Goal: Transaction & Acquisition: Purchase product/service

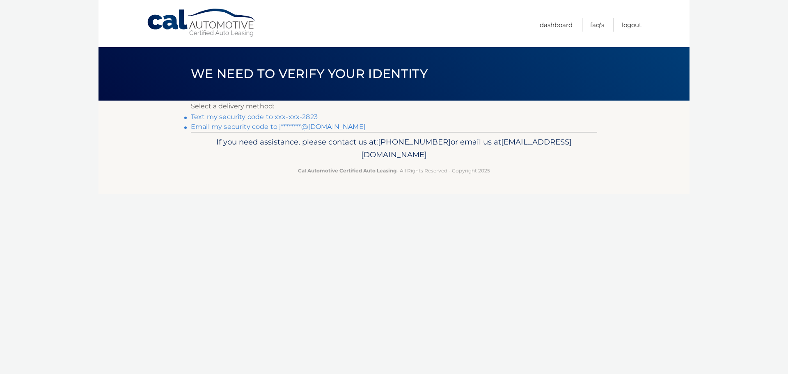
click at [273, 117] on link "Text my security code to xxx-xxx-2823" at bounding box center [254, 117] width 127 height 8
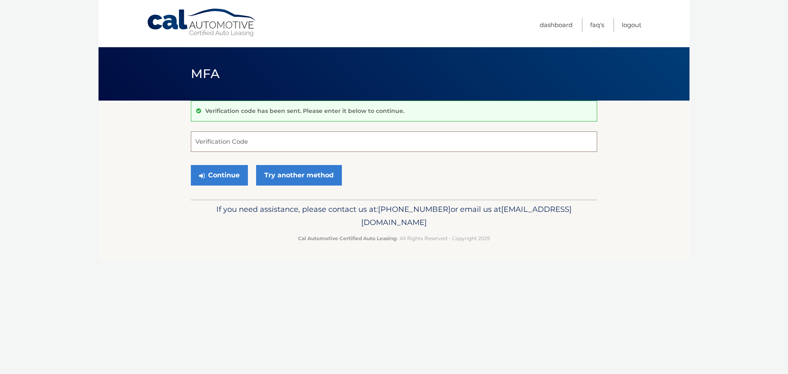
click at [247, 138] on input "Verification Code" at bounding box center [394, 141] width 406 height 21
click at [191, 165] on button "Continue" at bounding box center [219, 175] width 57 height 21
type input "063281"
click at [191, 165] on button "Continue" at bounding box center [219, 175] width 57 height 21
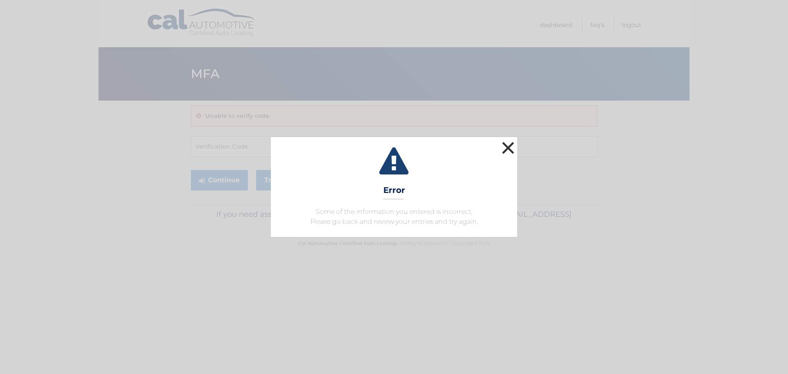
click at [513, 142] on button "×" at bounding box center [508, 147] width 16 height 16
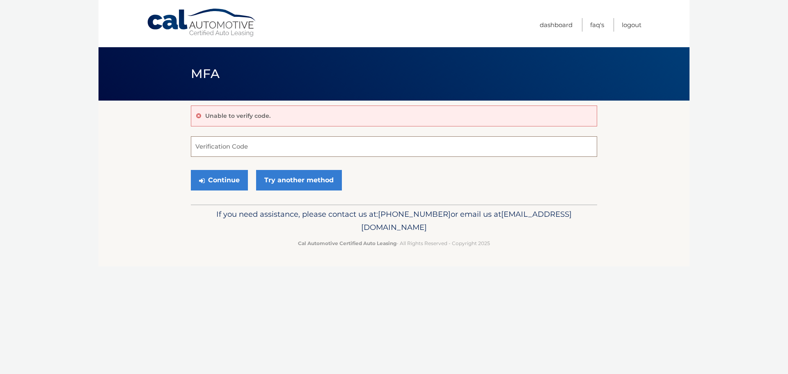
click at [456, 151] on input "Verification Code" at bounding box center [394, 146] width 406 height 21
click at [293, 187] on link "Try another method" at bounding box center [299, 180] width 86 height 21
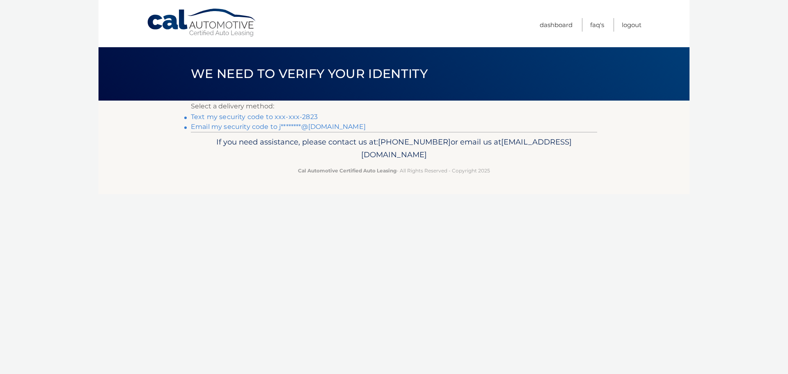
click at [276, 127] on link "Email my security code to j********@[DOMAIN_NAME]" at bounding box center [278, 127] width 175 height 8
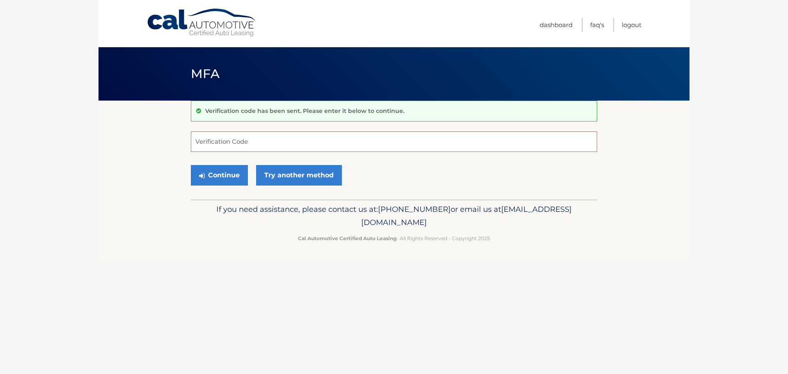
click at [272, 139] on input "Verification Code" at bounding box center [394, 141] width 406 height 21
click at [256, 139] on input "Verification Code" at bounding box center [394, 141] width 406 height 21
paste input "419007"
type input "419007"
click at [205, 171] on button "Continue" at bounding box center [219, 175] width 57 height 21
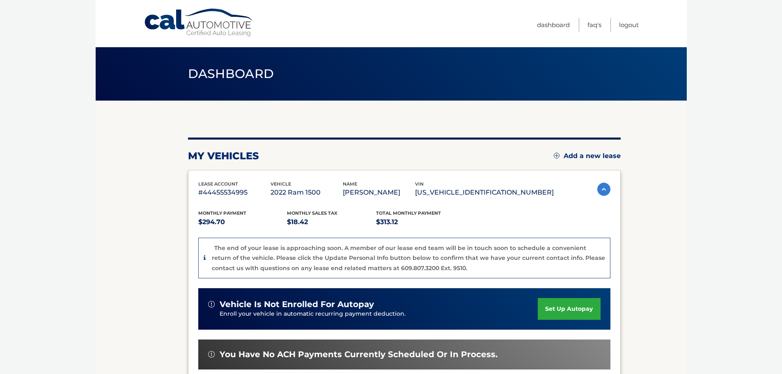
click at [597, 192] on img at bounding box center [603, 189] width 13 height 13
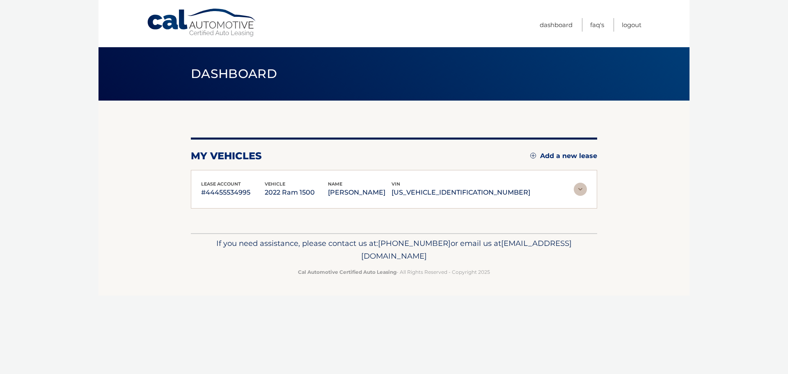
click at [578, 188] on img at bounding box center [580, 189] width 13 height 13
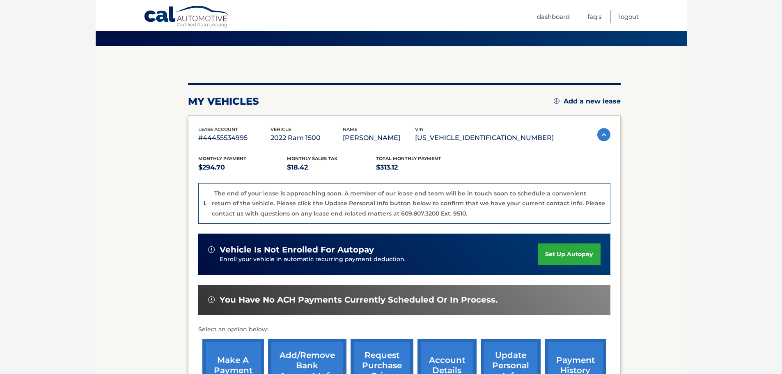
scroll to position [82, 0]
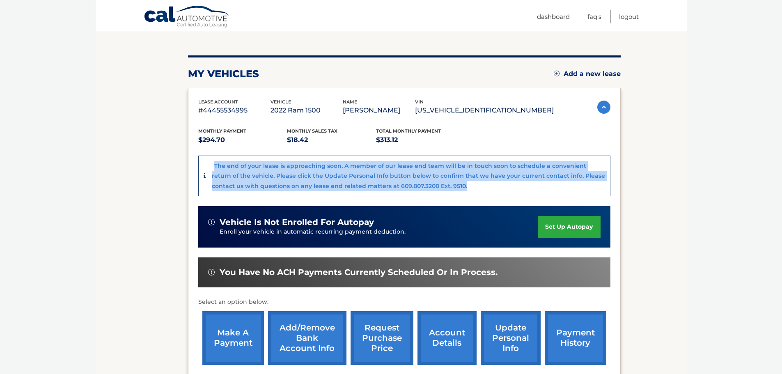
drag, startPoint x: 203, startPoint y: 175, endPoint x: 197, endPoint y: 198, distance: 24.0
click at [197, 198] on div "lease account #44455534995 vehicle 2022 Ram 1500 name JUSTIN BAKER vin 1C6RRFBG…" at bounding box center [404, 233] width 432 height 291
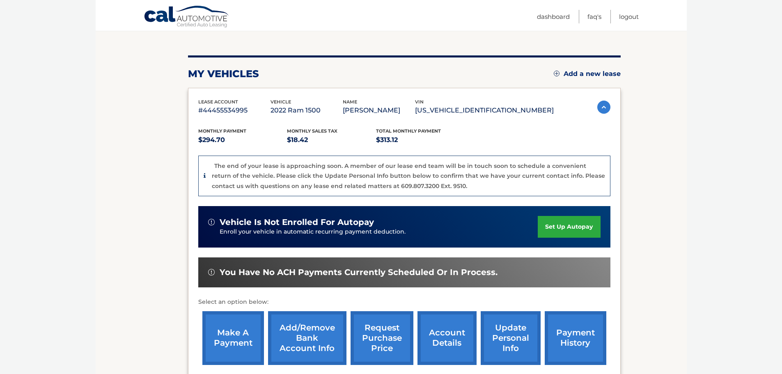
click at [139, 199] on section "my vehicles Add a new lease lease account #44455534995 vehicle 2022 Ram 1500 na…" at bounding box center [391, 210] width 591 height 385
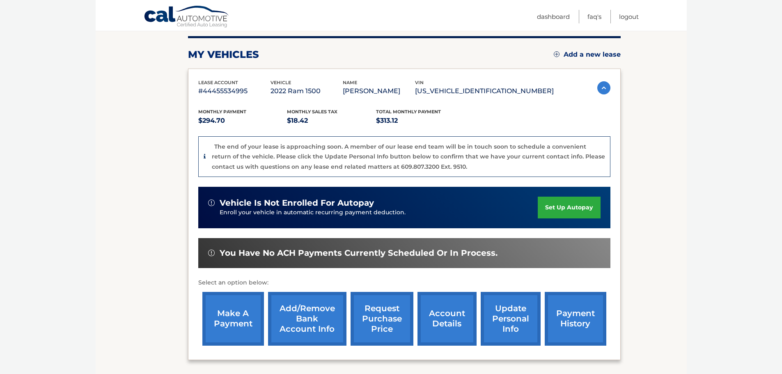
scroll to position [92, 0]
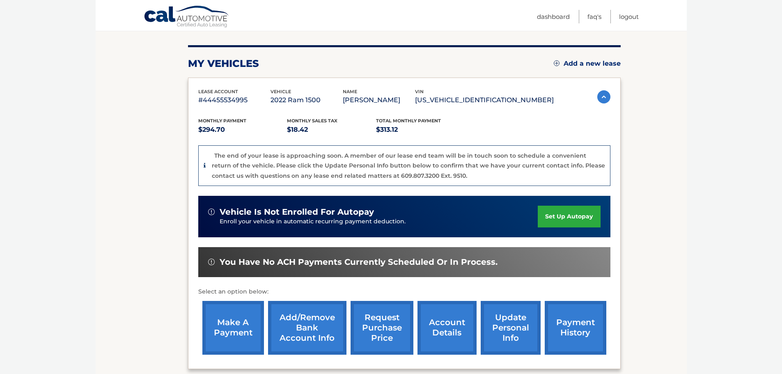
click at [228, 330] on link "make a payment" at bounding box center [233, 328] width 62 height 54
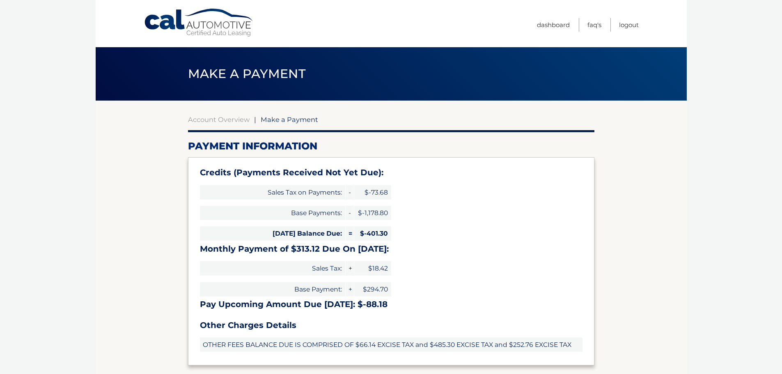
type input "0"
select select "M2NkNTk2YTItZTMxNy00YTk3LTkyZDctZTdkYzJjN2U3NWEz"
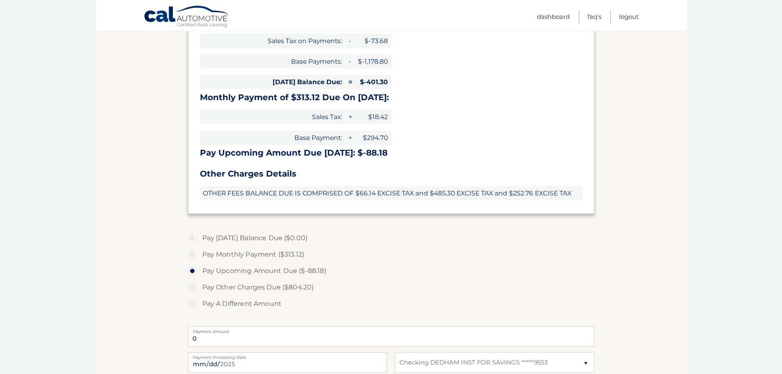
scroll to position [164, 0]
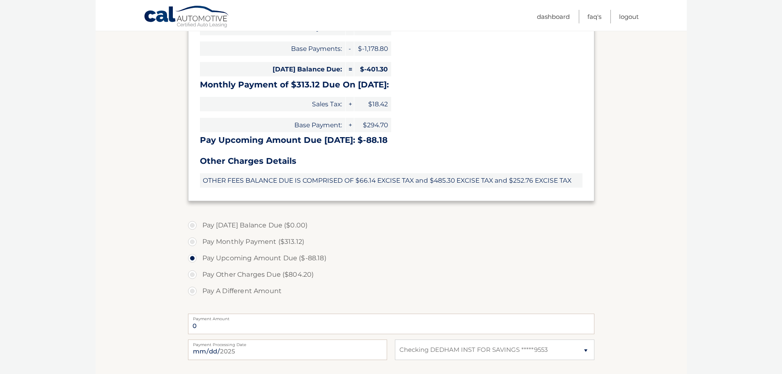
click at [193, 293] on label "Pay A Different Amount" at bounding box center [391, 291] width 406 height 16
click at [193, 293] on input "Pay A Different Amount" at bounding box center [195, 289] width 8 height 13
radio input "true"
click at [215, 328] on input "Payment Amount" at bounding box center [391, 323] width 406 height 21
click at [205, 323] on input "Payment Amount" at bounding box center [391, 323] width 406 height 21
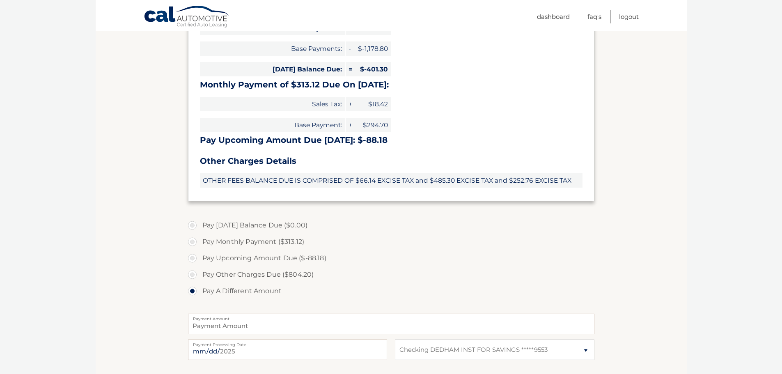
click at [256, 320] on label "Payment Amount" at bounding box center [391, 316] width 406 height 7
click at [256, 320] on input "Payment Amount" at bounding box center [391, 323] width 406 height 21
type input "150.00"
click button "Submit" at bounding box center [0, 0] width 0 height 0
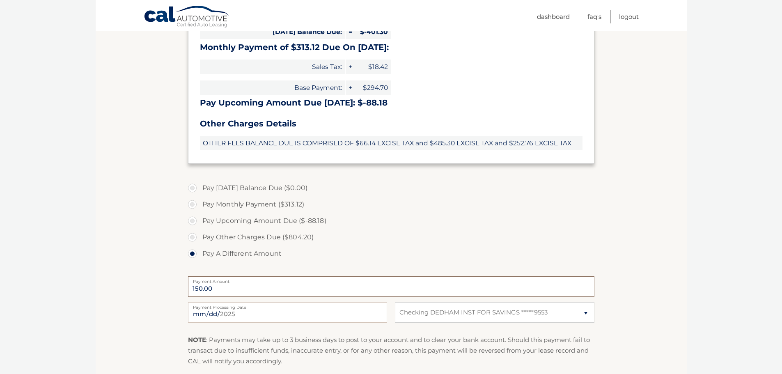
scroll to position [280, 0]
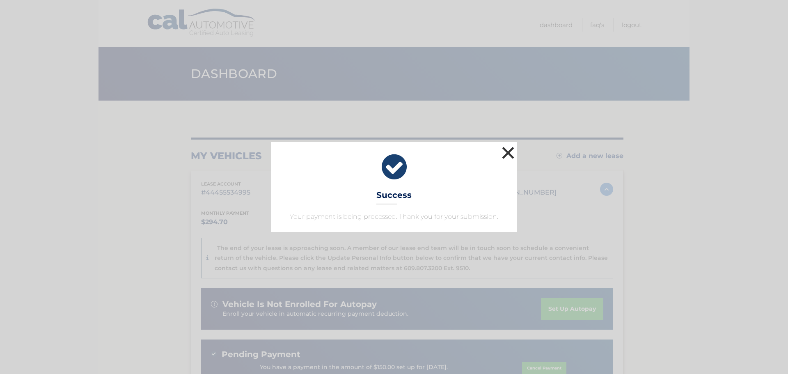
click at [506, 150] on button "×" at bounding box center [508, 152] width 16 height 16
